Goal: Task Accomplishment & Management: Manage account settings

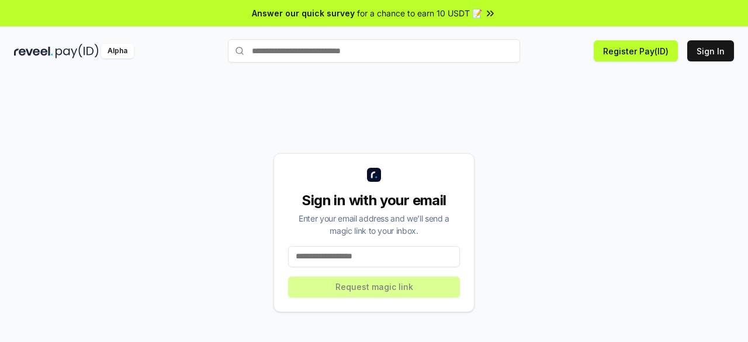
click at [386, 262] on input at bounding box center [374, 256] width 172 height 21
click at [725, 47] on button "Sign In" at bounding box center [710, 50] width 47 height 21
click at [386, 265] on input at bounding box center [374, 256] width 172 height 21
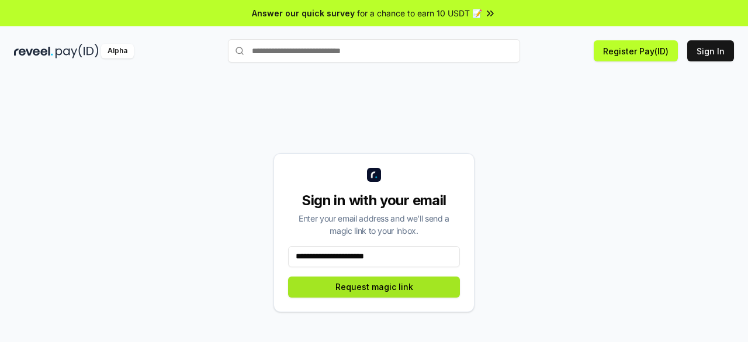
type input "**********"
click at [402, 296] on button "Request magic link" at bounding box center [374, 286] width 172 height 21
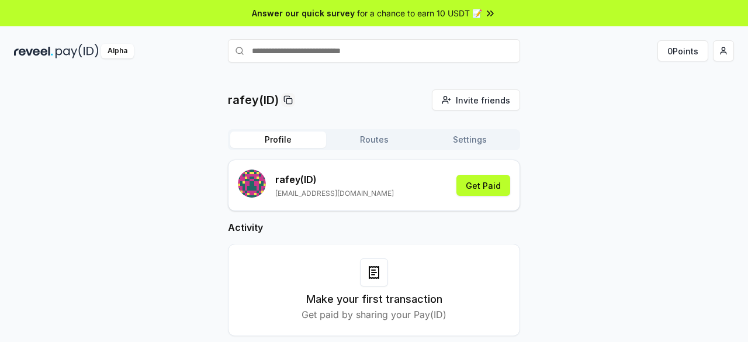
click at [720, 126] on div "rafey(ID) Invite friends Invite Profile Routes Settings rafey (ID) tradershub35…" at bounding box center [374, 221] width 720 height 265
click at [686, 52] on button "0 Points" at bounding box center [682, 50] width 51 height 21
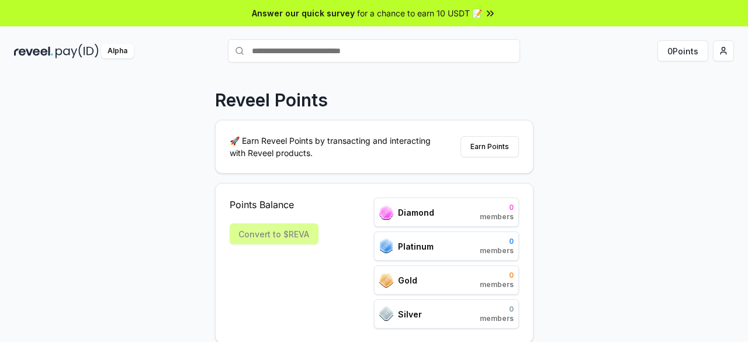
click at [609, 145] on div "Reveel Points 🚀 Earn Reveel Points by transacting and interacting with Reveel p…" at bounding box center [374, 220] width 748 height 309
